Goal: Check status: Verify the current state of an ongoing process or item

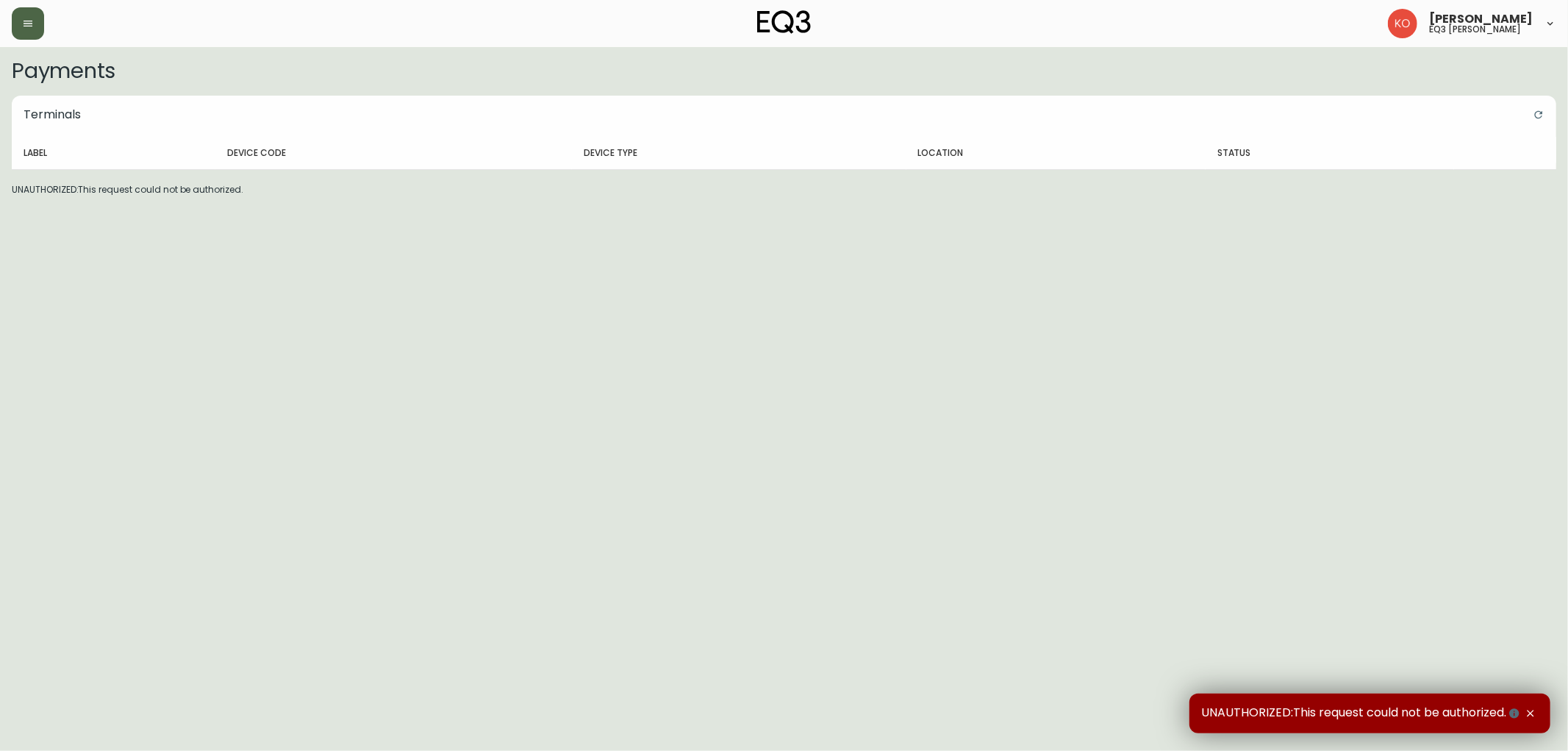
click at [39, 23] on button "button" at bounding box center [28, 23] width 32 height 32
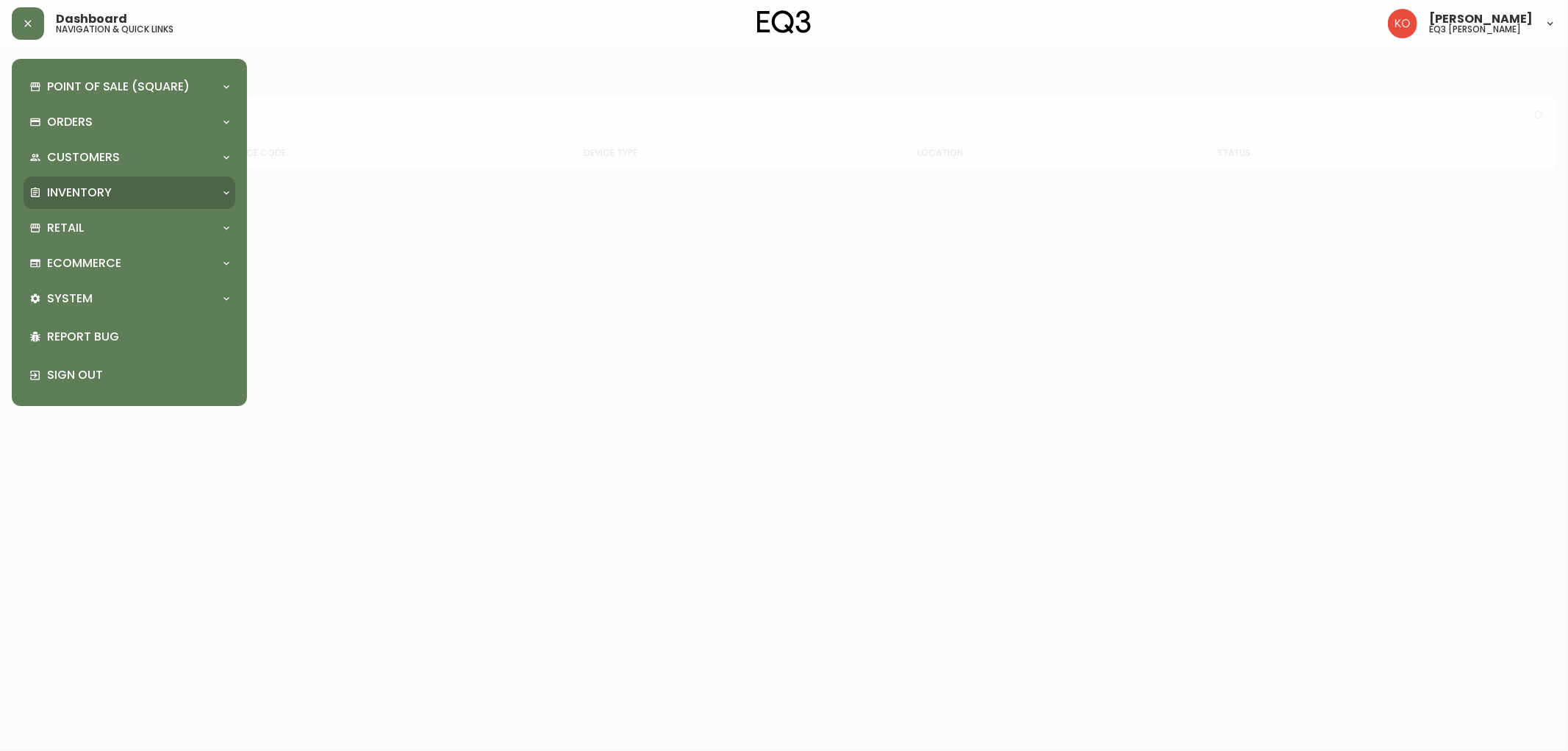
click at [83, 195] on p "Inventory" at bounding box center [80, 193] width 65 height 17
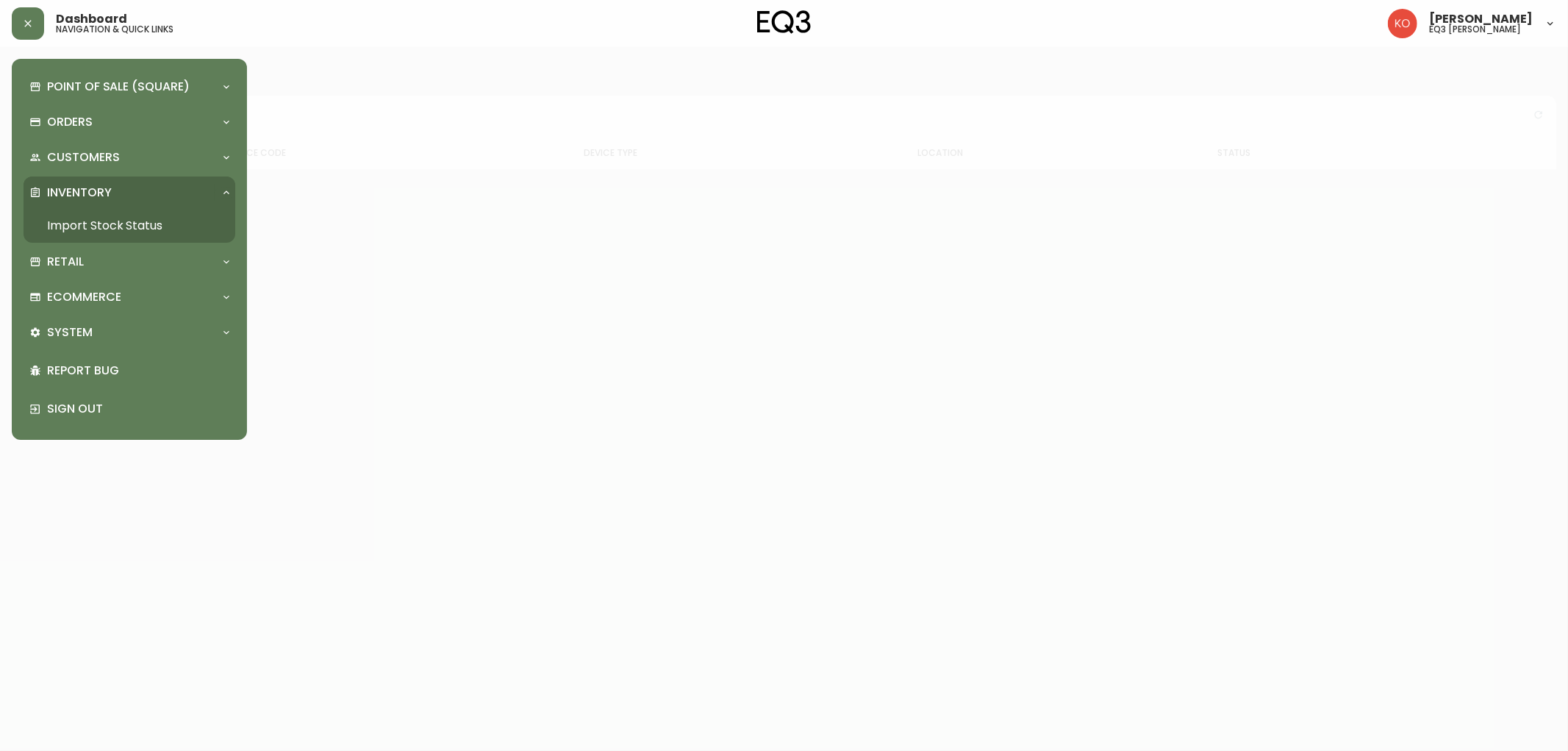
click at [83, 220] on link "Import Stock Status" at bounding box center [129, 226] width 212 height 34
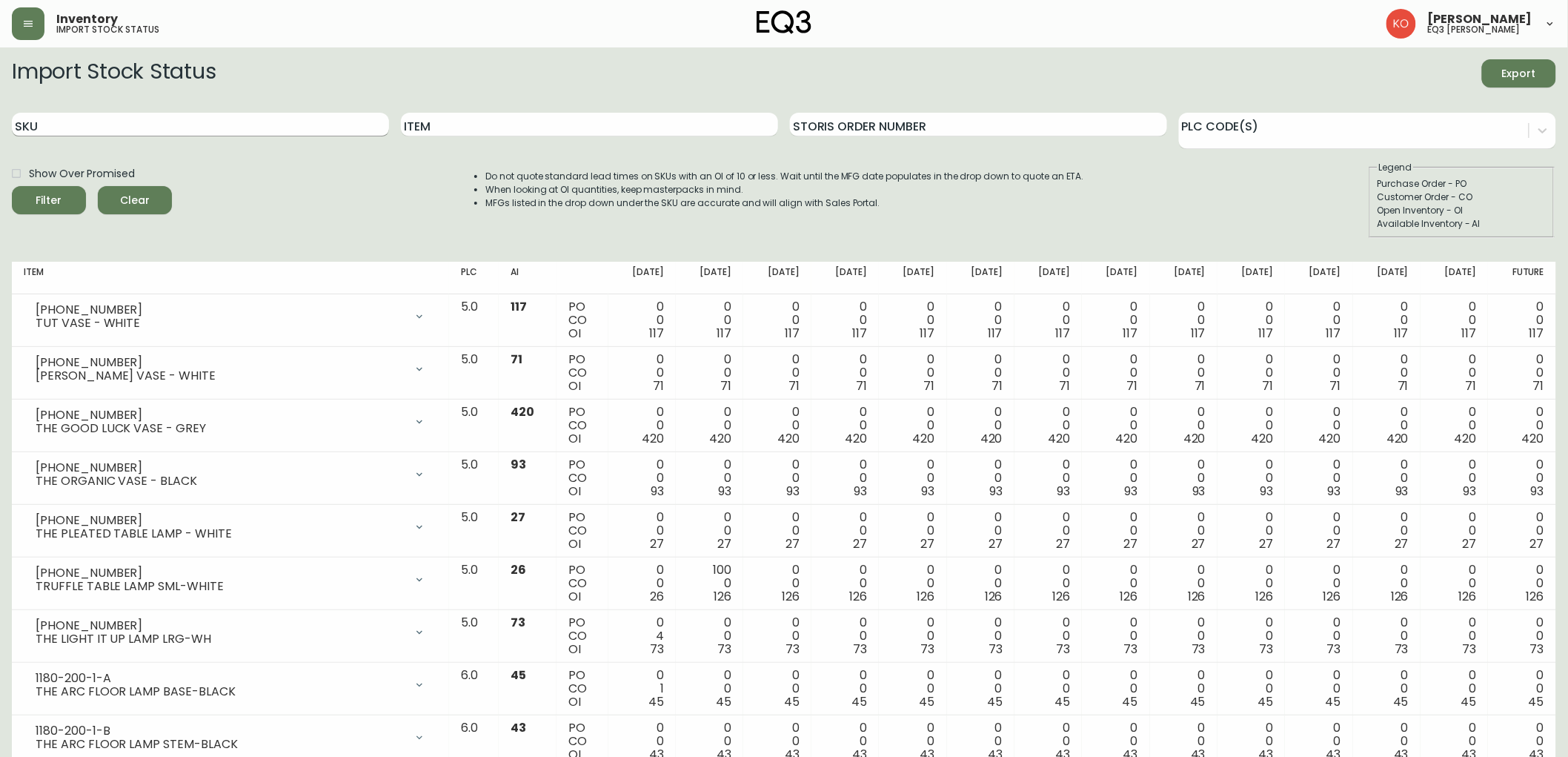
click at [124, 126] on input "SKU" at bounding box center [201, 124] width 377 height 23
type input "6080-431-13"
click at [12, 186] on button "Filter" at bounding box center [49, 200] width 74 height 28
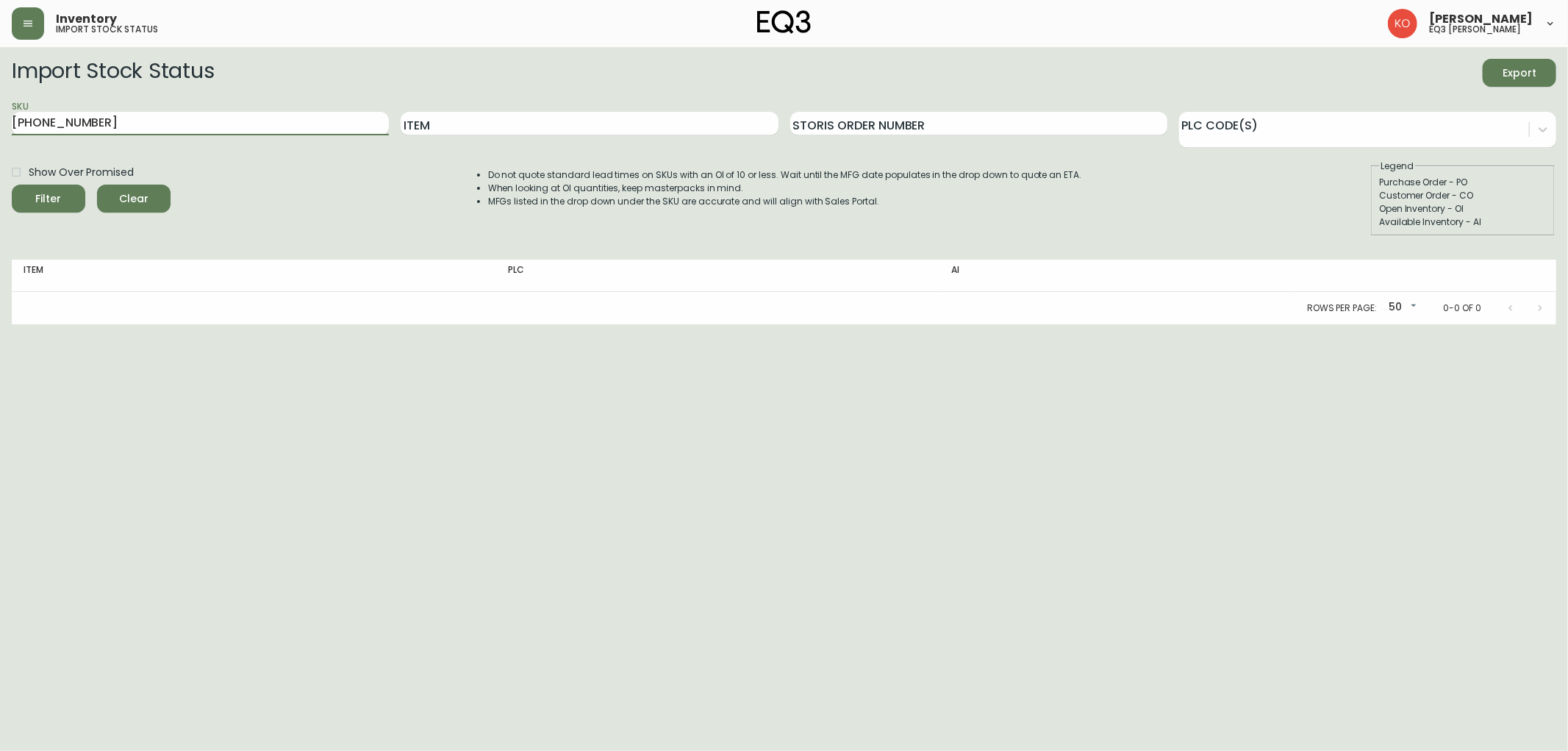
drag, startPoint x: 91, startPoint y: 123, endPoint x: 0, endPoint y: 112, distance: 91.7
click at [0, 112] on main "Import Stock Status Export SKU 6080-431-13 Item Storis Order Number PLC Code(s)…" at bounding box center [784, 186] width 1568 height 277
